Goal: Transaction & Acquisition: Purchase product/service

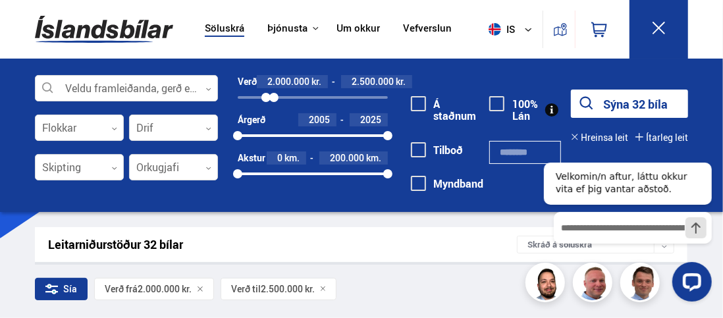
click at [651, 25] on icon at bounding box center [659, 28] width 16 height 16
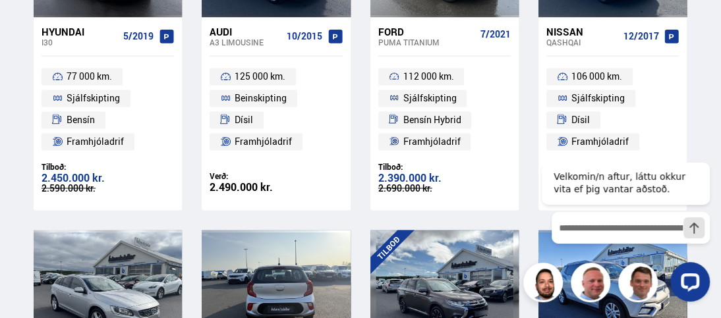
scroll to position [1054, 0]
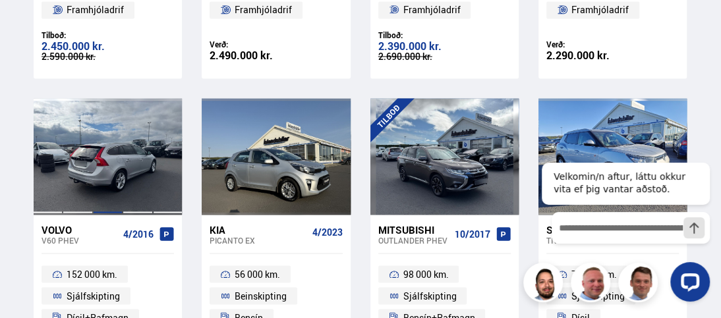
click at [105, 159] on div at bounding box center [108, 156] width 30 height 117
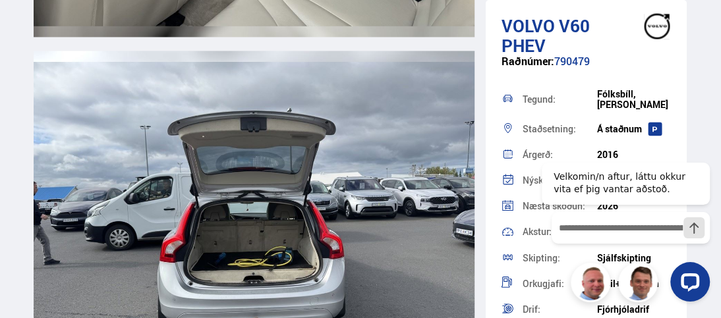
scroll to position [8564, 0]
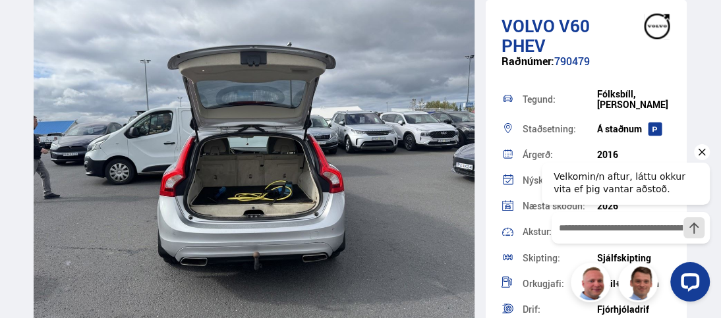
click at [701, 154] on icon "Hide greeting" at bounding box center [702, 152] width 16 height 16
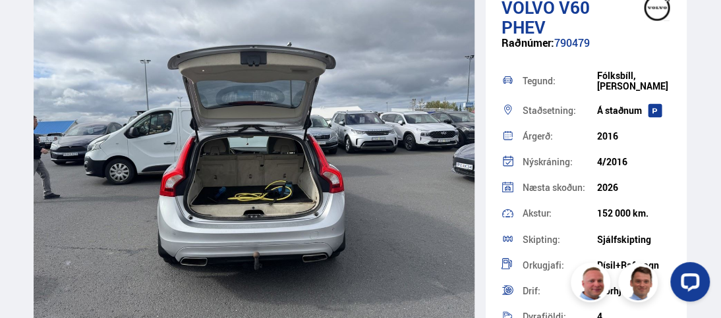
scroll to position [0, 0]
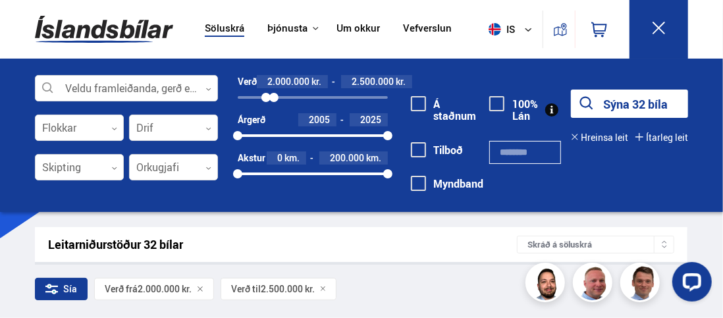
click at [661, 31] on icon at bounding box center [659, 28] width 16 height 16
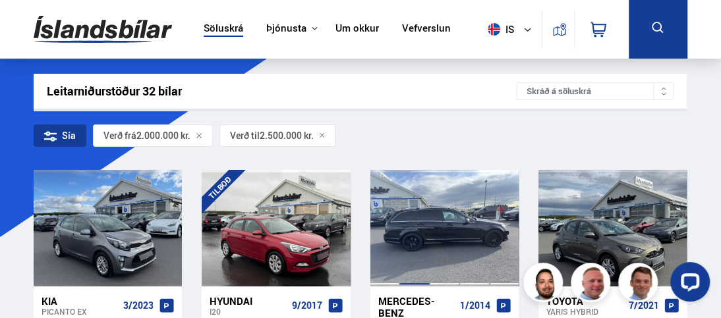
click at [428, 214] on div at bounding box center [414, 228] width 30 height 117
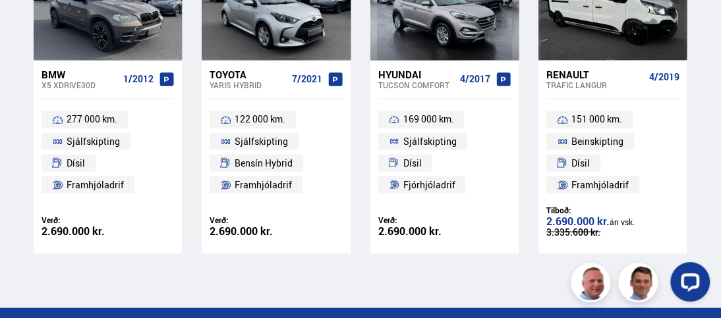
scroll to position [11134, 0]
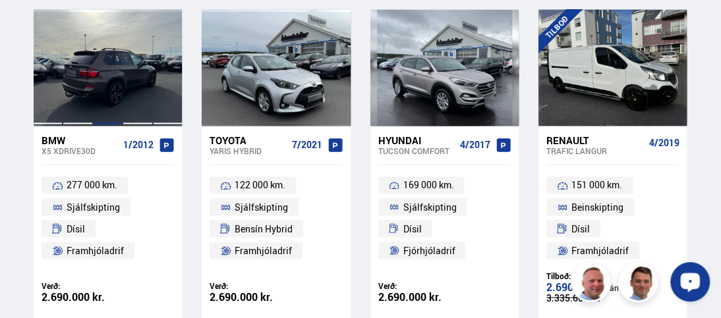
click at [101, 82] on div at bounding box center [108, 67] width 30 height 117
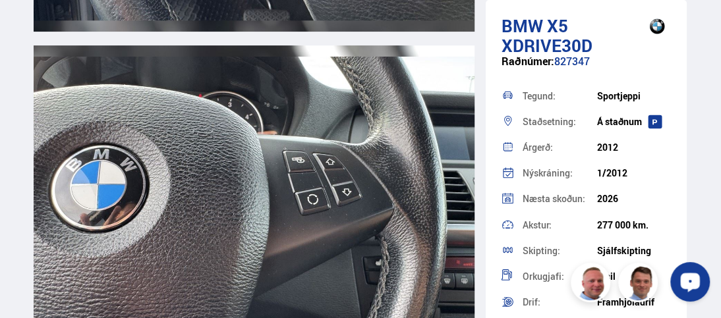
scroll to position [10080, 0]
